Goal: Answer question/provide support

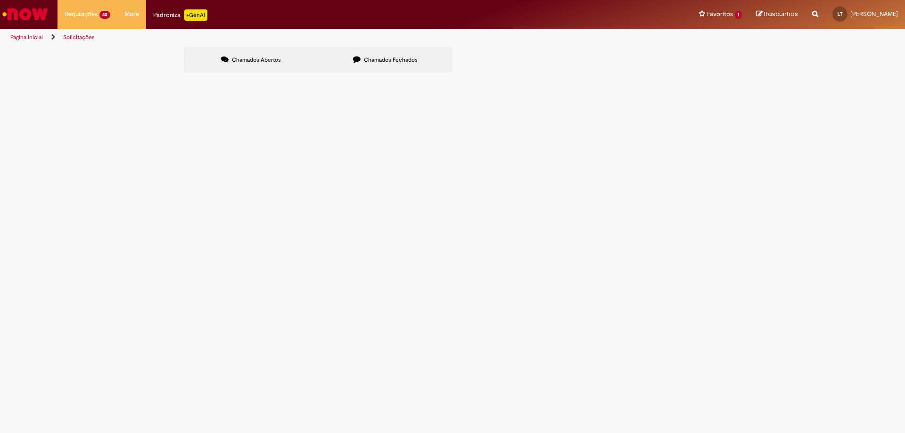
click at [0, 0] on span "Compensação Interna" at bounding box center [0, 0] width 0 height 0
click at [0, 0] on span "R13441134" at bounding box center [0, 0] width 0 height 0
click at [0, 0] on span "Compensação Interna" at bounding box center [0, 0] width 0 height 0
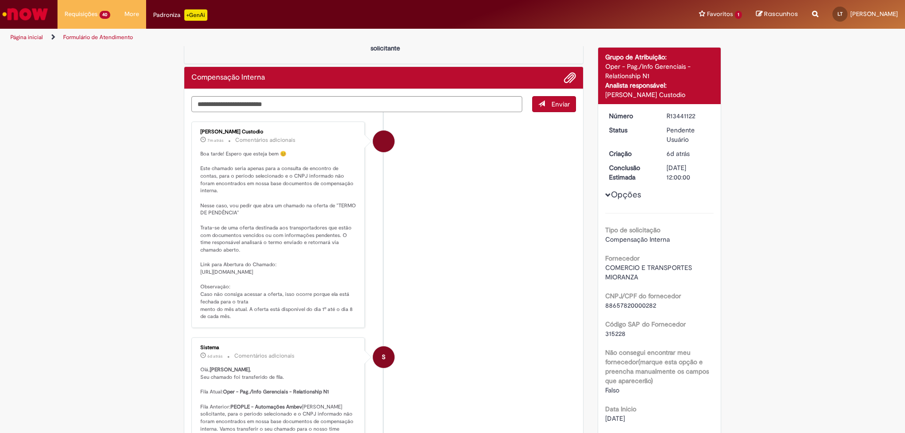
scroll to position [26, 0]
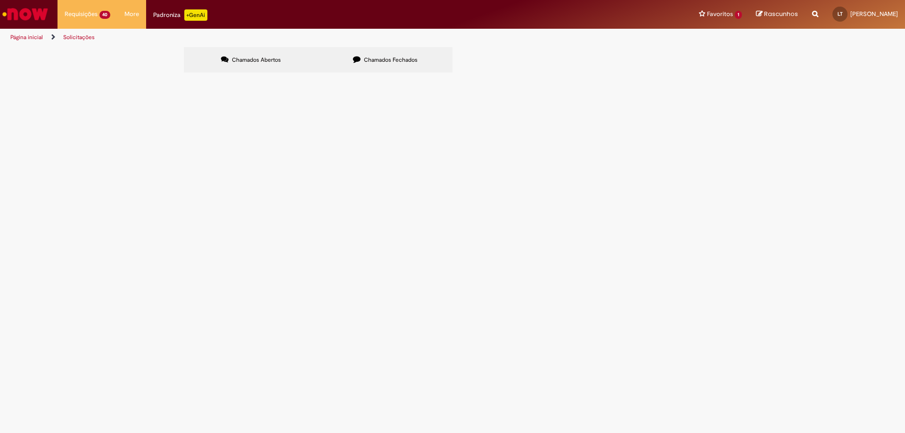
click at [0, 0] on span "Compensação Interna" at bounding box center [0, 0] width 0 height 0
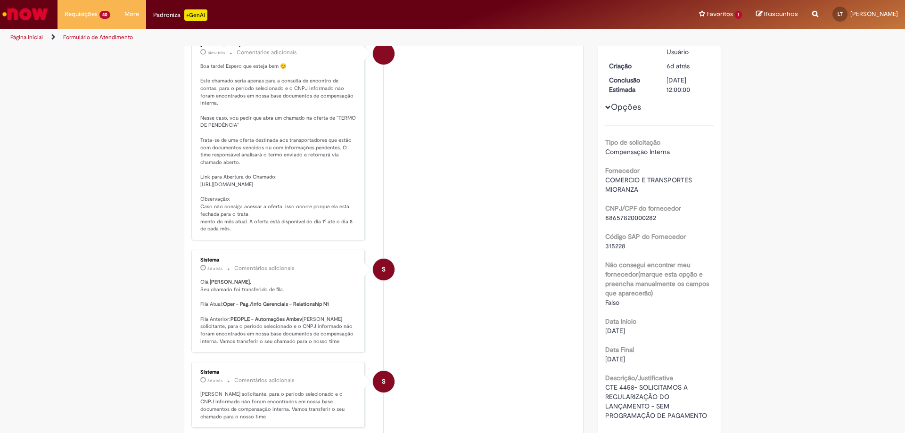
scroll to position [214, 0]
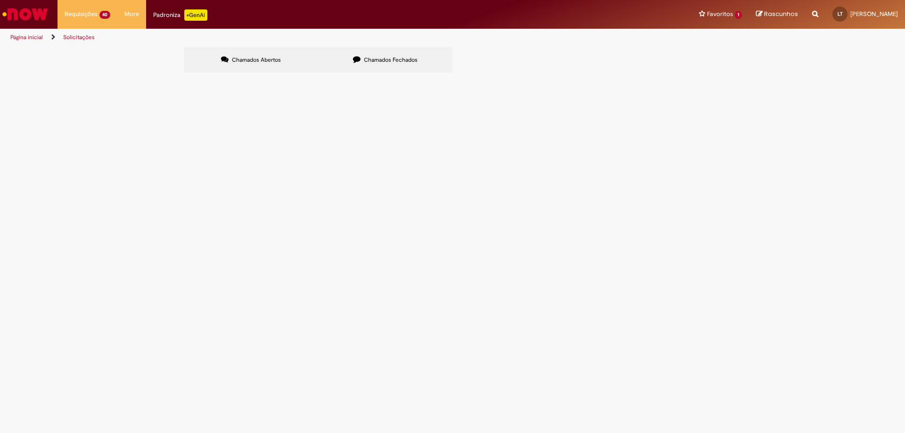
click at [0, 0] on span "R13441104" at bounding box center [0, 0] width 0 height 0
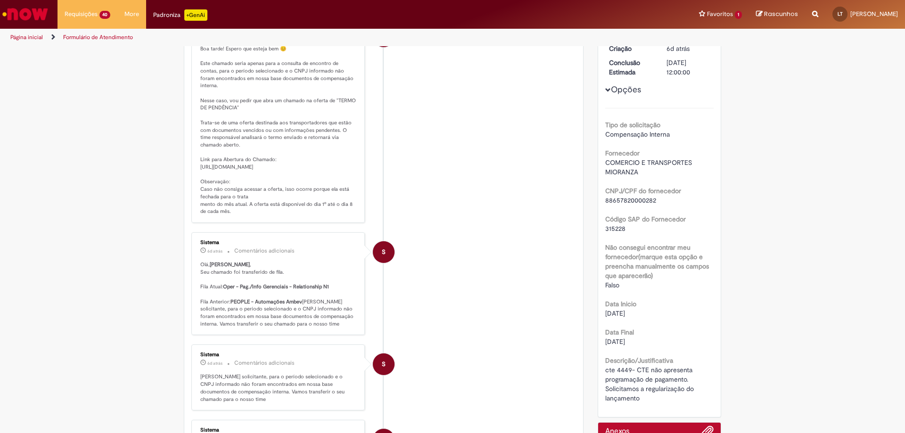
scroll to position [188, 0]
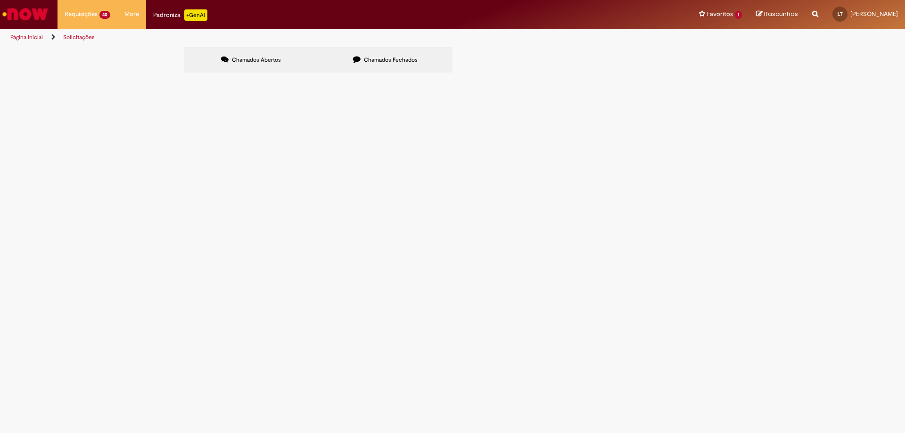
click at [0, 0] on span "Compensação Interna" at bounding box center [0, 0] width 0 height 0
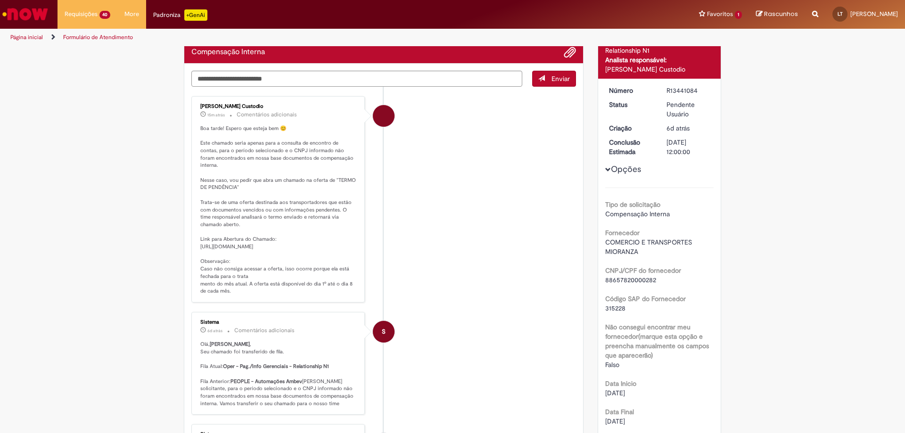
scroll to position [73, 0]
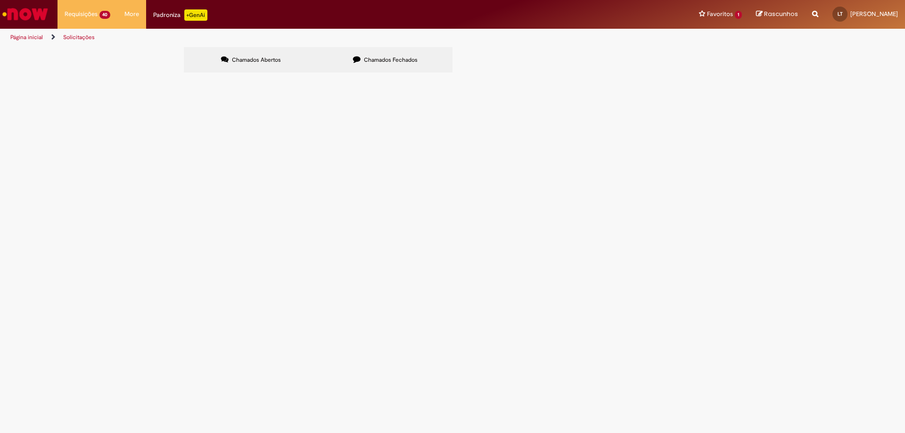
click at [0, 0] on span "Compensação Interna" at bounding box center [0, 0] width 0 height 0
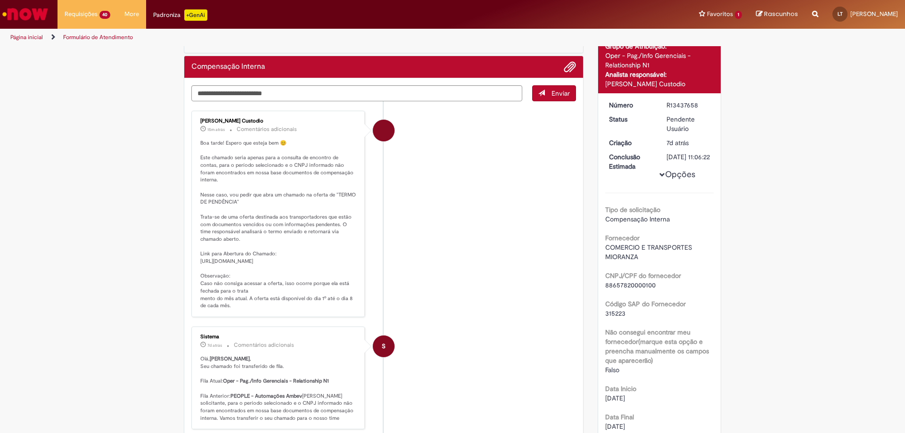
scroll to position [26, 0]
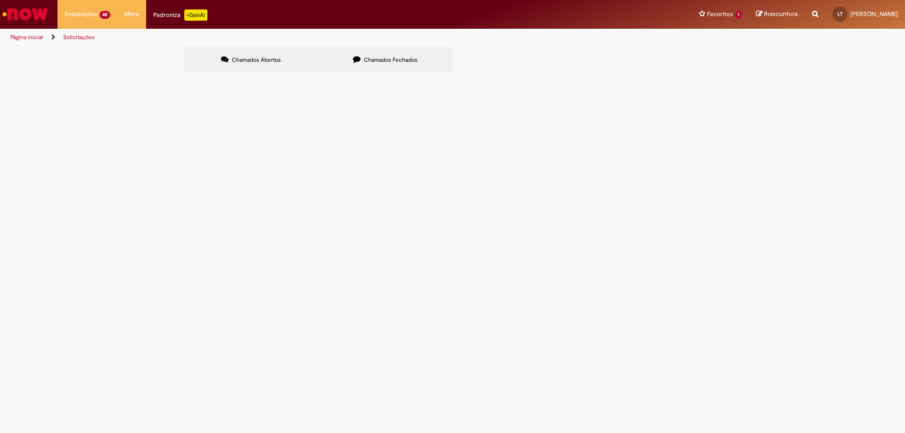
click at [0, 0] on span "Compensação Interna" at bounding box center [0, 0] width 0 height 0
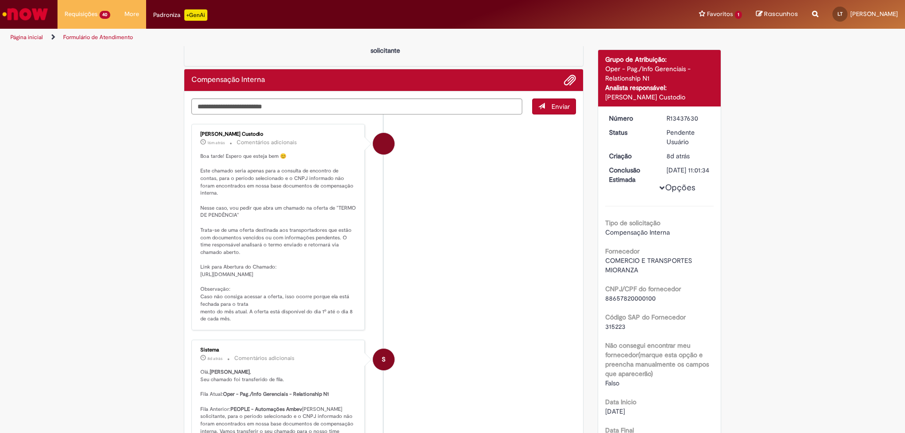
scroll to position [47, 0]
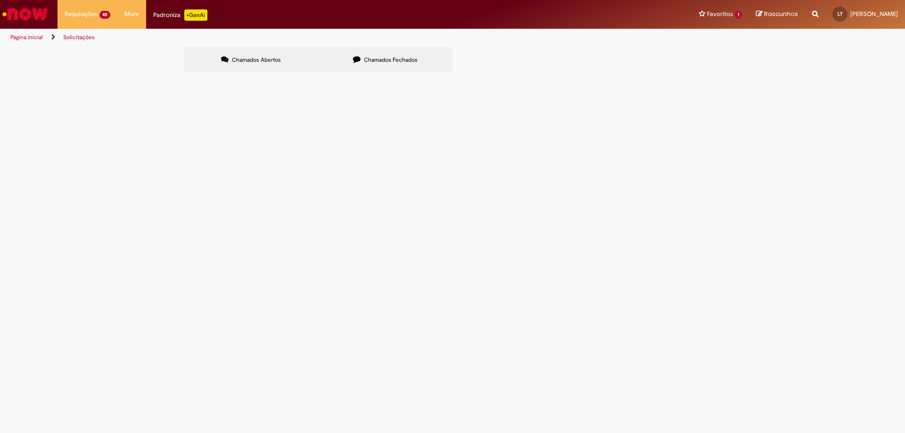
click at [0, 0] on span "Compensação Interna" at bounding box center [0, 0] width 0 height 0
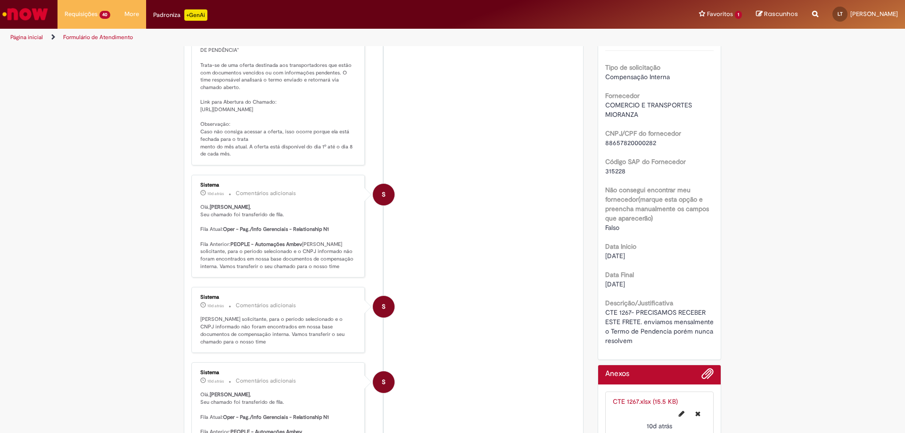
scroll to position [236, 0]
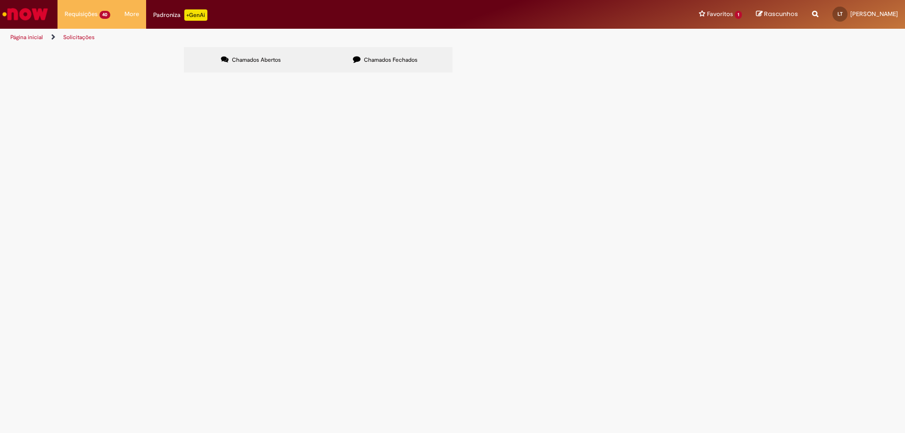
scroll to position [221, 0]
click at [0, 0] on span "Compensação Interna" at bounding box center [0, 0] width 0 height 0
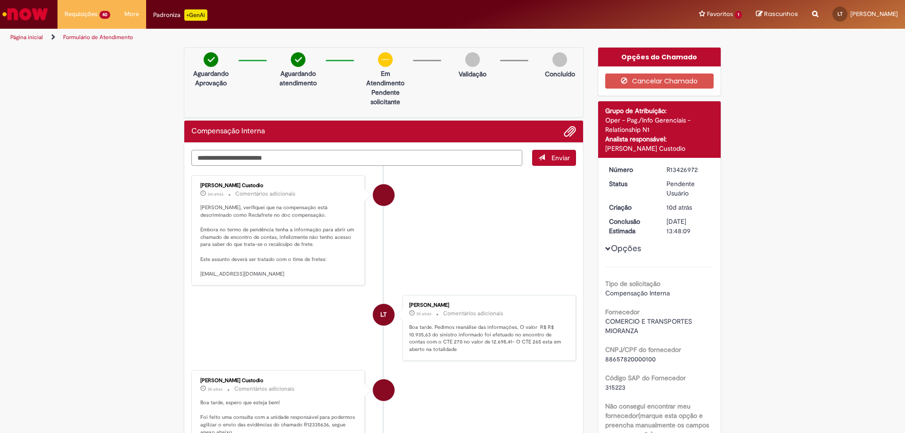
click at [203, 158] on textarea "Digite sua mensagem aqui..." at bounding box center [356, 158] width 331 height 16
type textarea "**********"
click at [552, 161] on span "Enviar" at bounding box center [560, 158] width 18 height 8
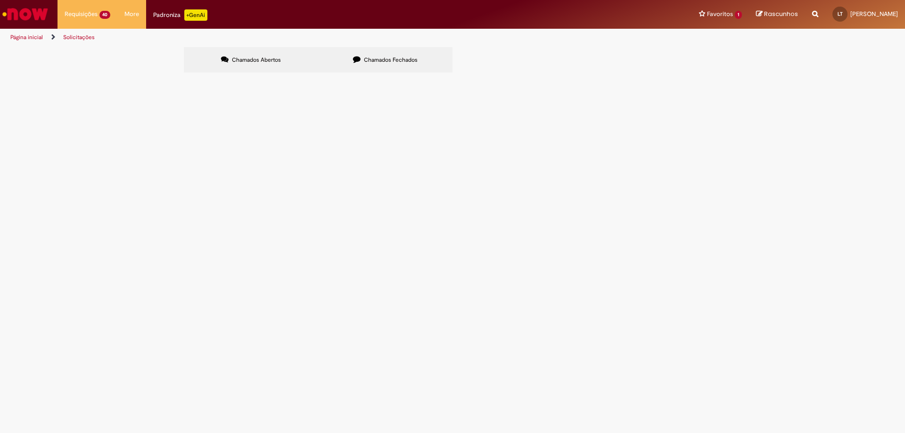
scroll to position [221, 0]
click at [0, 0] on span "Compensação Interna" at bounding box center [0, 0] width 0 height 0
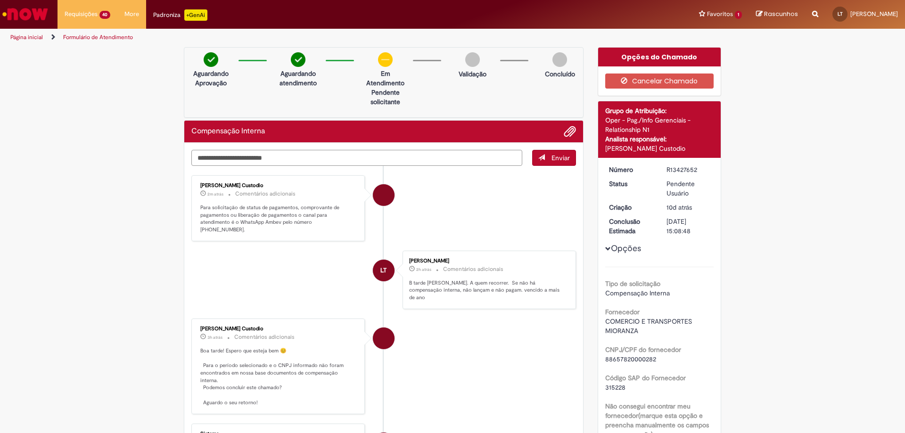
click at [456, 156] on textarea "Digite sua mensagem aqui..." at bounding box center [356, 158] width 331 height 16
type textarea "**********"
click at [560, 154] on span "Enviar" at bounding box center [560, 158] width 18 height 8
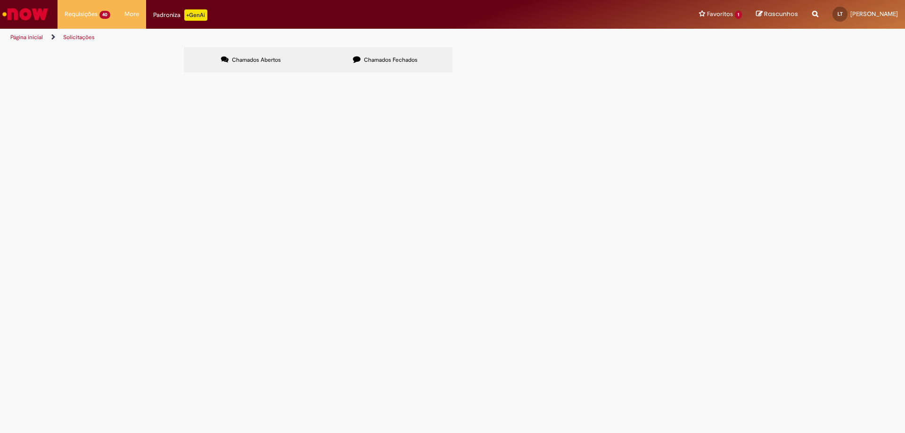
scroll to position [141, 0]
click at [0, 0] on span "R13427440" at bounding box center [0, 0] width 0 height 0
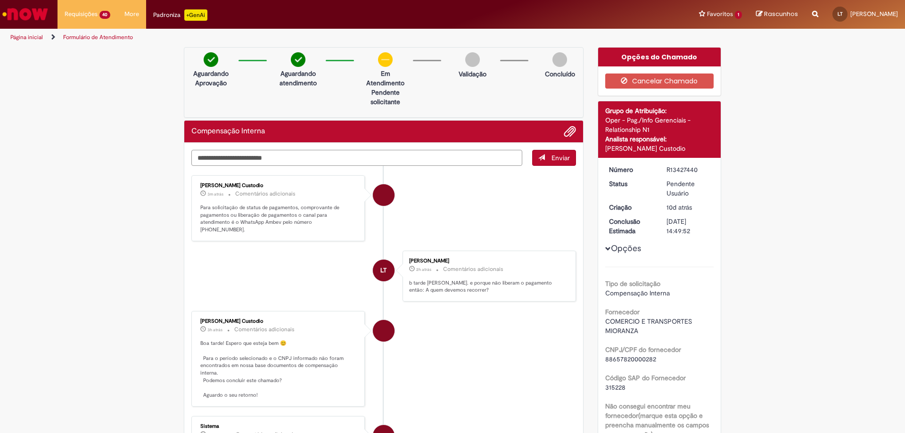
click at [231, 158] on textarea "Digite sua mensagem aqui..." at bounding box center [356, 158] width 331 height 16
click at [206, 160] on textarea "**********" at bounding box center [356, 158] width 331 height 16
type textarea "**********"
click at [551, 161] on span "Enviar" at bounding box center [560, 158] width 18 height 8
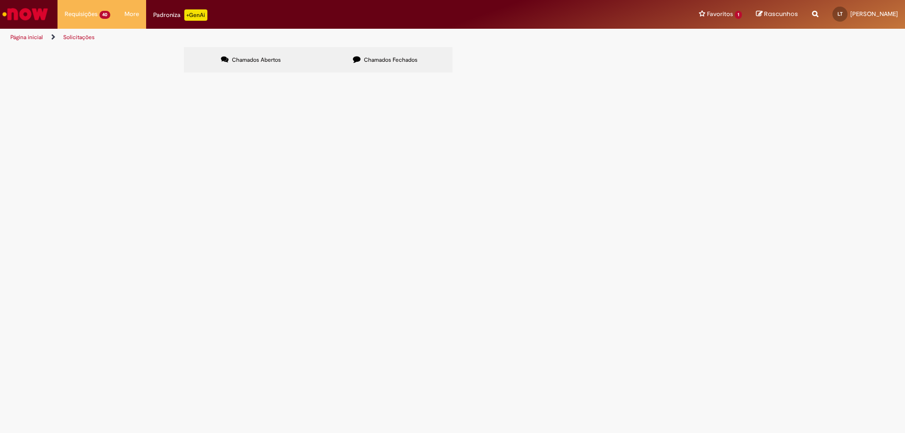
scroll to position [221, 0]
click at [0, 0] on span "Compensação Interna" at bounding box center [0, 0] width 0 height 0
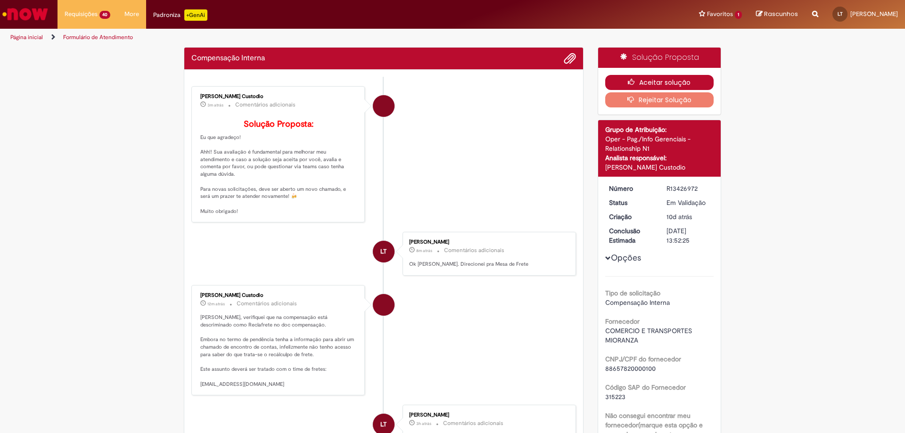
click at [650, 82] on button "Aceitar solução" at bounding box center [659, 82] width 109 height 15
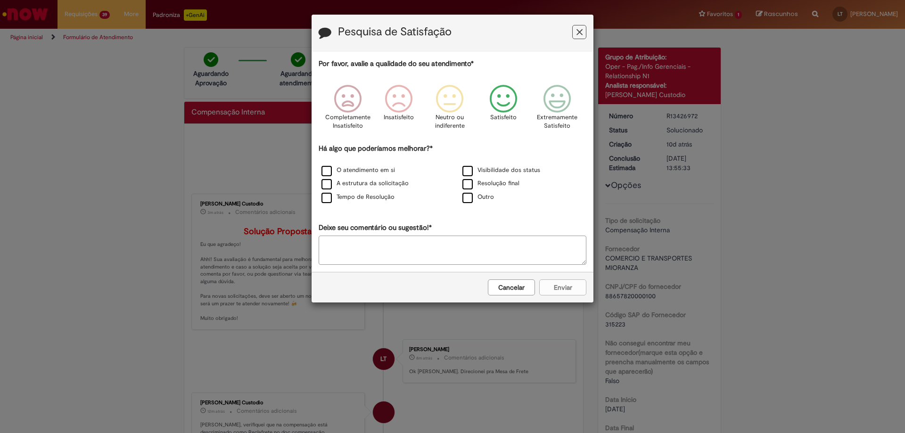
drag, startPoint x: 31, startPoint y: 0, endPoint x: 507, endPoint y: 103, distance: 487.4
click at [507, 103] on icon "Feedback" at bounding box center [503, 99] width 35 height 28
click at [327, 169] on label "O atendimento em si" at bounding box center [358, 170] width 74 height 9
click at [569, 285] on button "Enviar" at bounding box center [562, 287] width 47 height 16
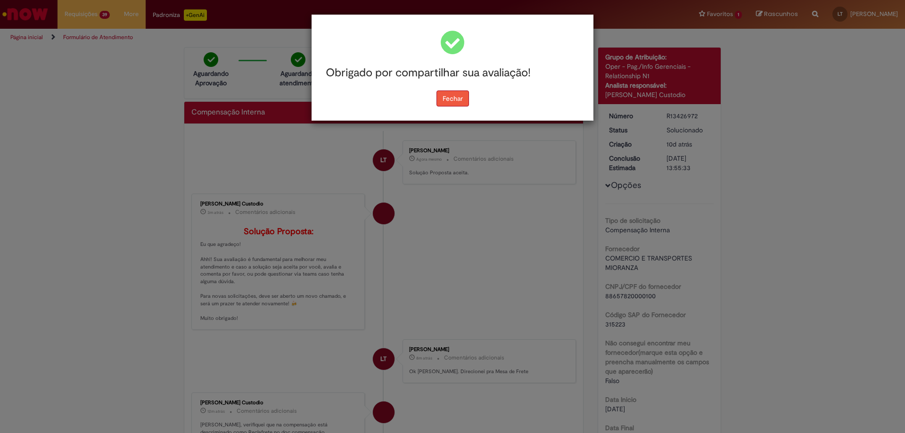
click at [444, 100] on button "Fechar" at bounding box center [452, 98] width 33 height 16
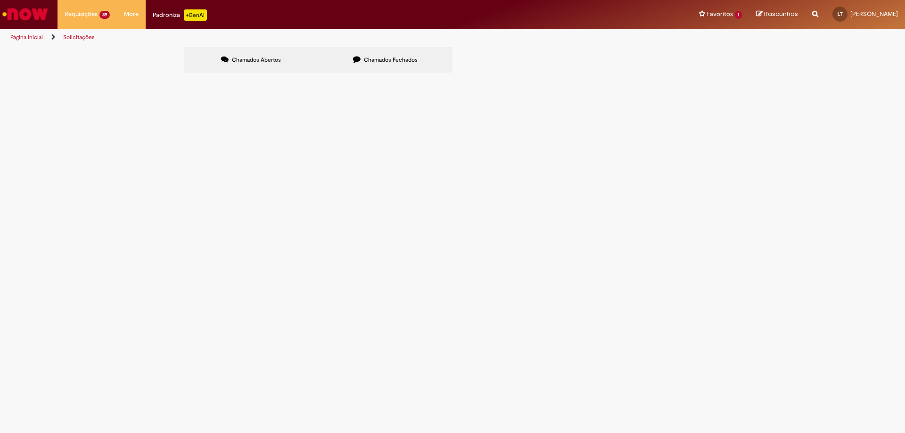
scroll to position [47, 0]
click at [0, 0] on span "Compensação Interna" at bounding box center [0, 0] width 0 height 0
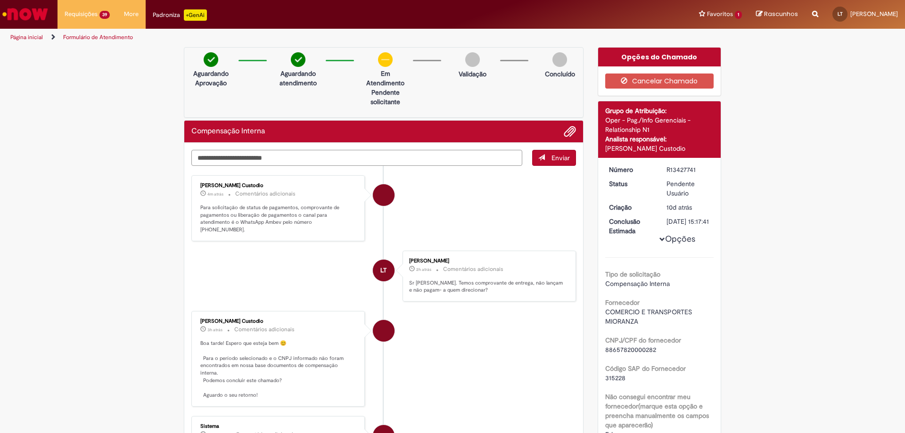
click at [266, 155] on textarea "Digite sua mensagem aqui..." at bounding box center [356, 158] width 331 height 16
type textarea "**********"
click at [558, 154] on span "Enviar" at bounding box center [560, 158] width 18 height 8
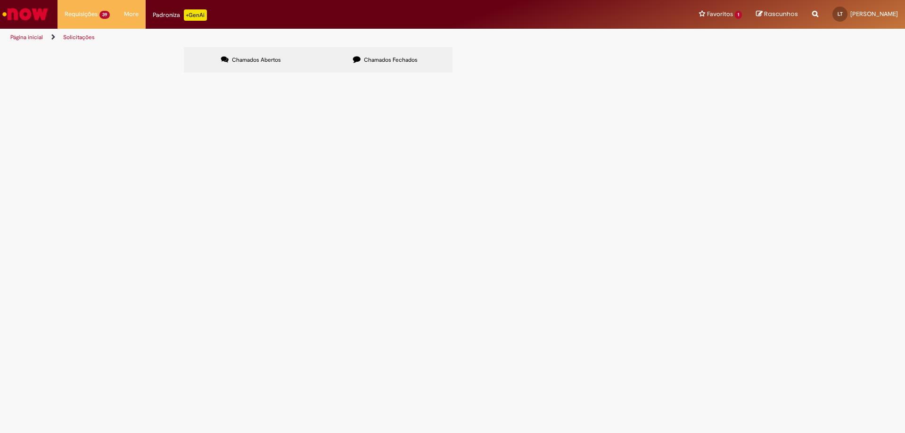
click at [376, 57] on span "Chamados Fechados" at bounding box center [391, 60] width 54 height 8
click at [241, 55] on label "Chamados Abertos" at bounding box center [251, 59] width 134 height 25
